Goal: Information Seeking & Learning: Learn about a topic

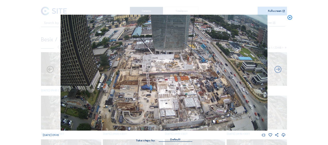
click at [290, 19] on icon at bounding box center [290, 18] width 6 height 6
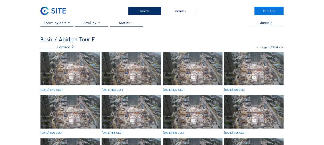
click at [79, 67] on img at bounding box center [70, 69] width 60 height 34
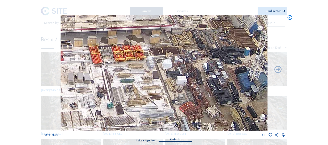
drag, startPoint x: 187, startPoint y: 100, endPoint x: 175, endPoint y: 51, distance: 50.5
click at [175, 51] on img at bounding box center [164, 73] width 207 height 116
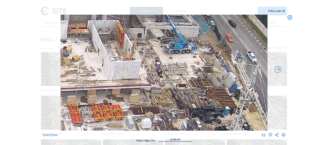
drag, startPoint x: 198, startPoint y: 57, endPoint x: 177, endPoint y: 116, distance: 63.0
click at [177, 116] on img at bounding box center [164, 73] width 207 height 116
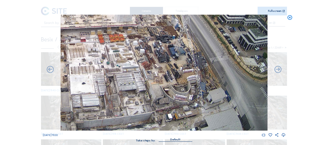
drag, startPoint x: 145, startPoint y: 94, endPoint x: 125, endPoint y: 28, distance: 69.3
click at [125, 28] on img at bounding box center [164, 73] width 207 height 116
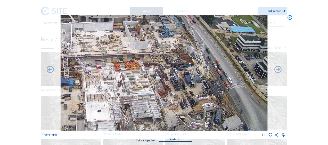
drag, startPoint x: 151, startPoint y: 80, endPoint x: 173, endPoint y: 123, distance: 47.9
click at [173, 123] on img at bounding box center [164, 73] width 207 height 116
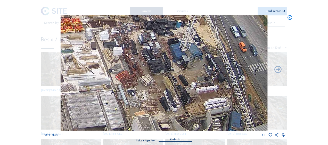
drag, startPoint x: 199, startPoint y: 86, endPoint x: 164, endPoint y: 57, distance: 45.4
click at [167, 17] on img at bounding box center [164, 73] width 207 height 116
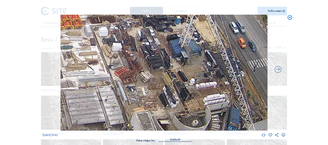
drag, startPoint x: 157, startPoint y: 40, endPoint x: 155, endPoint y: 12, distance: 27.6
click at [155, 13] on div "Scroll to travel through time | Press 'Alt' Button + Scroll to Zoom | Click and…" at bounding box center [164, 73] width 243 height 147
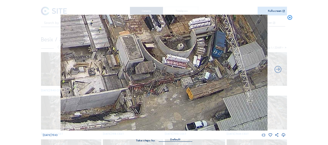
drag, startPoint x: 169, startPoint y: 75, endPoint x: 160, endPoint y: 30, distance: 45.4
click at [160, 27] on img at bounding box center [164, 73] width 207 height 116
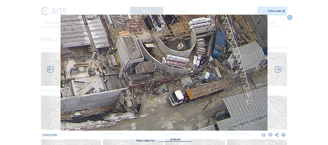
drag, startPoint x: 289, startPoint y: 19, endPoint x: 240, endPoint y: 23, distance: 50.0
click at [289, 19] on icon at bounding box center [290, 18] width 6 height 6
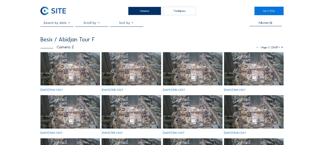
click at [62, 76] on img at bounding box center [70, 69] width 60 height 34
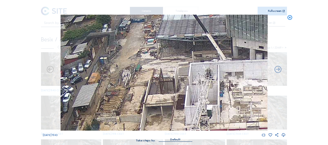
drag, startPoint x: 135, startPoint y: 36, endPoint x: 145, endPoint y: 96, distance: 61.2
click at [145, 96] on img at bounding box center [164, 73] width 207 height 116
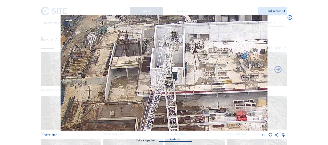
drag, startPoint x: 150, startPoint y: 107, endPoint x: 111, endPoint y: 54, distance: 66.3
click at [108, 51] on img at bounding box center [164, 73] width 207 height 116
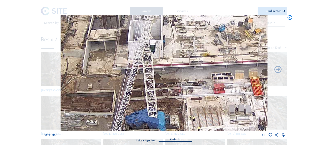
drag, startPoint x: 133, startPoint y: 75, endPoint x: 94, endPoint y: 43, distance: 50.6
click at [94, 43] on img at bounding box center [164, 73] width 207 height 116
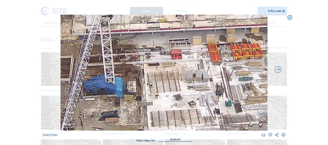
drag, startPoint x: 172, startPoint y: 98, endPoint x: 111, endPoint y: 47, distance: 79.8
click at [96, 38] on img at bounding box center [164, 73] width 207 height 116
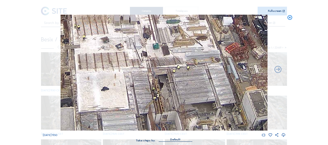
drag, startPoint x: 153, startPoint y: 72, endPoint x: 86, endPoint y: 13, distance: 89.5
click at [75, 3] on div "Scroll to travel through time | Press 'Alt' Button + Scroll to Zoom | Click and…" at bounding box center [164, 73] width 243 height 147
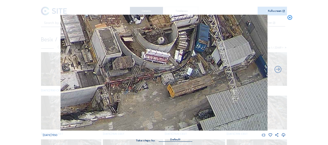
drag, startPoint x: 135, startPoint y: 61, endPoint x: 69, endPoint y: 15, distance: 80.8
click at [69, 15] on img at bounding box center [164, 73] width 207 height 116
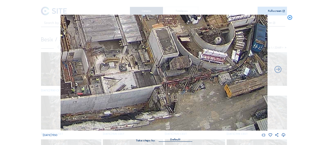
drag, startPoint x: 128, startPoint y: 44, endPoint x: 160, endPoint y: 53, distance: 33.2
click at [155, 37] on img at bounding box center [164, 73] width 207 height 116
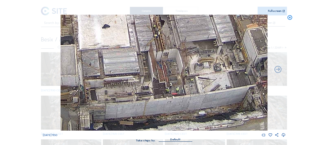
drag, startPoint x: 129, startPoint y: 88, endPoint x: 229, endPoint y: 49, distance: 107.8
click at [229, 49] on img at bounding box center [164, 73] width 207 height 116
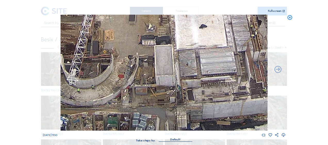
drag, startPoint x: 138, startPoint y: 78, endPoint x: 194, endPoint y: 63, distance: 58.3
click at [223, 51] on img at bounding box center [164, 73] width 207 height 116
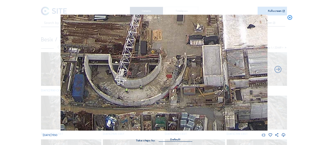
drag, startPoint x: 169, startPoint y: 72, endPoint x: 216, endPoint y: 55, distance: 50.6
click at [220, 53] on img at bounding box center [164, 73] width 207 height 116
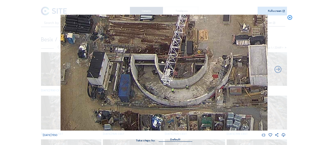
drag, startPoint x: 174, startPoint y: 66, endPoint x: 237, endPoint y: 53, distance: 64.5
click at [237, 53] on img at bounding box center [164, 73] width 207 height 116
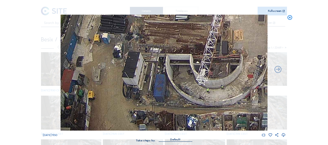
click at [289, 20] on icon at bounding box center [290, 18] width 6 height 6
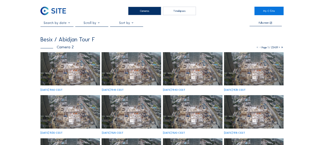
click at [75, 69] on img at bounding box center [70, 69] width 60 height 34
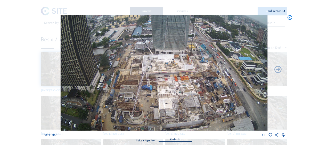
click at [289, 18] on icon at bounding box center [290, 18] width 6 height 6
